Goal: Task Accomplishment & Management: Manage account settings

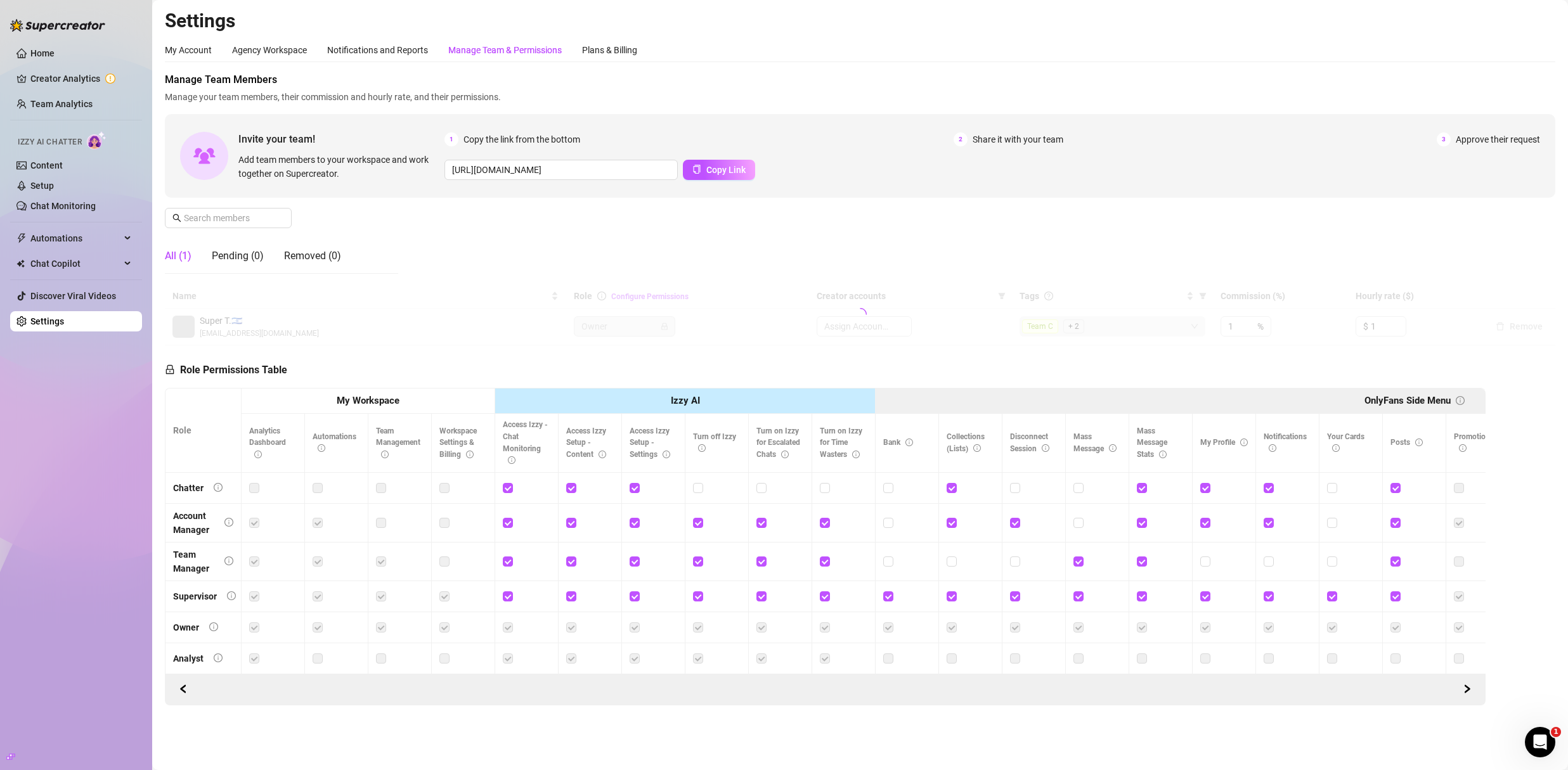
click at [490, 49] on div "Manage Team & Permissions" at bounding box center [504, 50] width 113 height 14
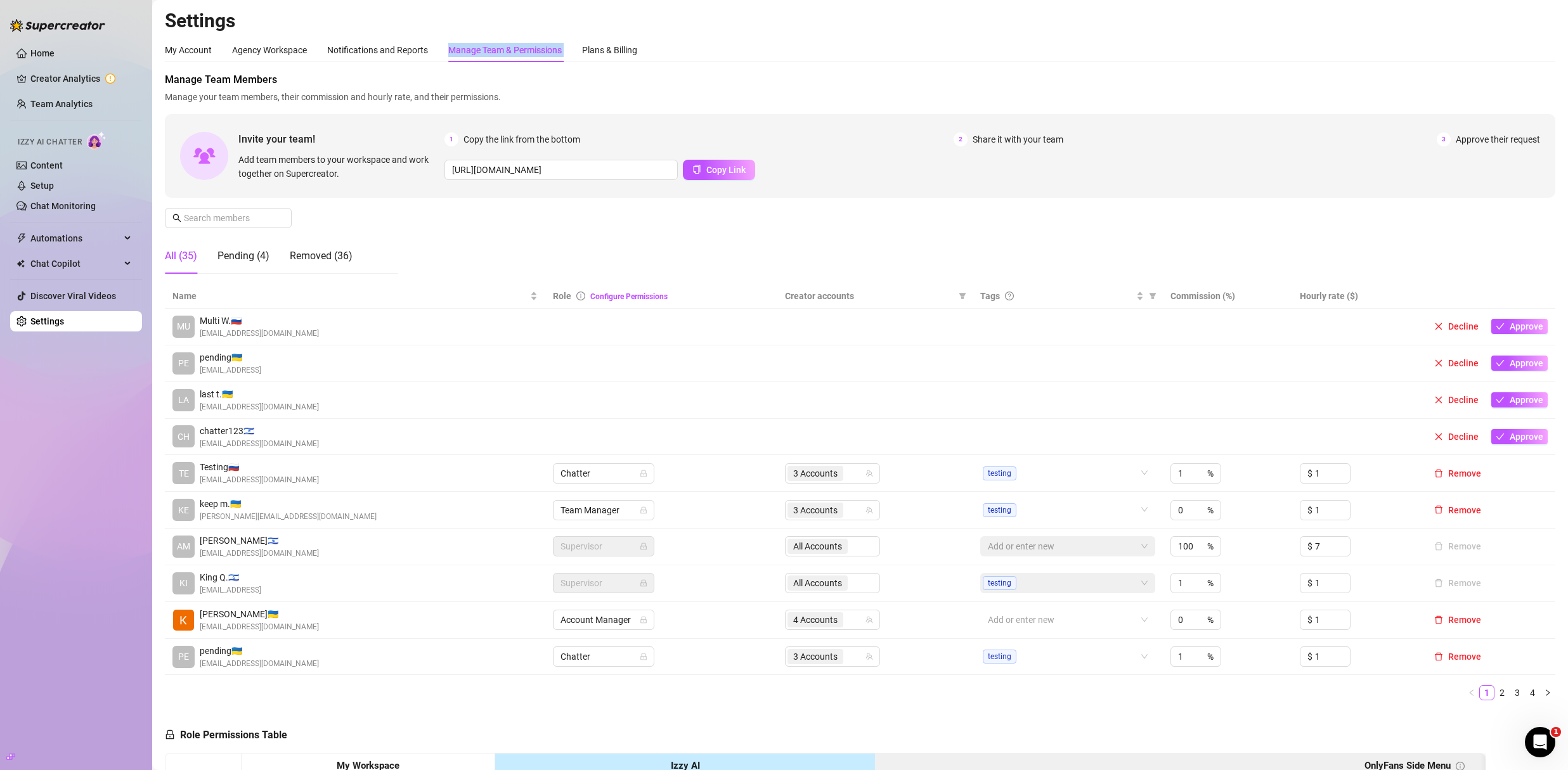
click at [576, 55] on div "My Account Agency Workspace Notifications and Reports Manage Team & Permissions…" at bounding box center [401, 50] width 472 height 24
click at [602, 52] on div "Plans & Billing" at bounding box center [609, 50] width 55 height 14
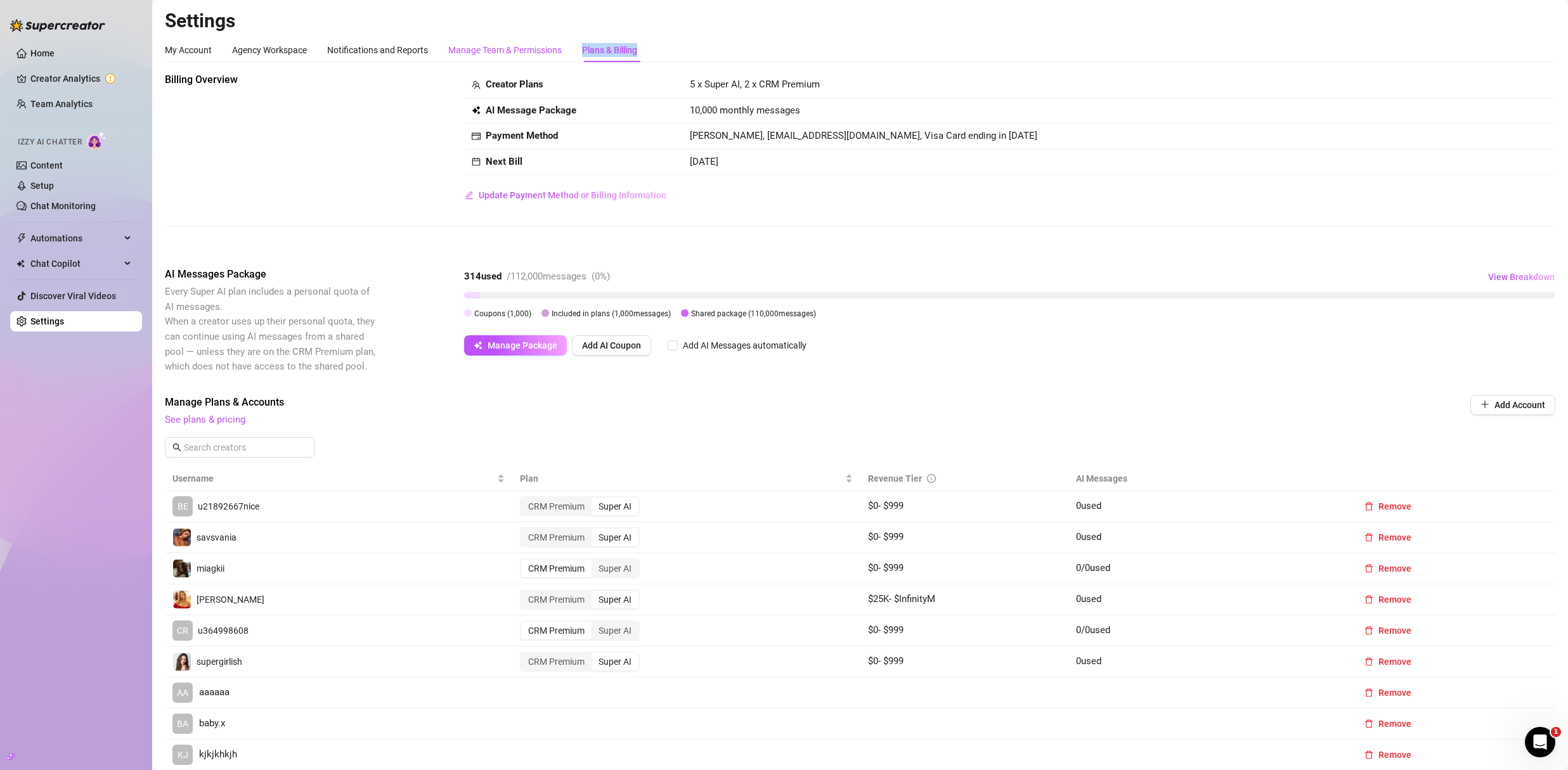
click at [517, 54] on div "Manage Team & Permissions" at bounding box center [504, 50] width 113 height 14
